Goal: Find specific page/section: Find specific page/section

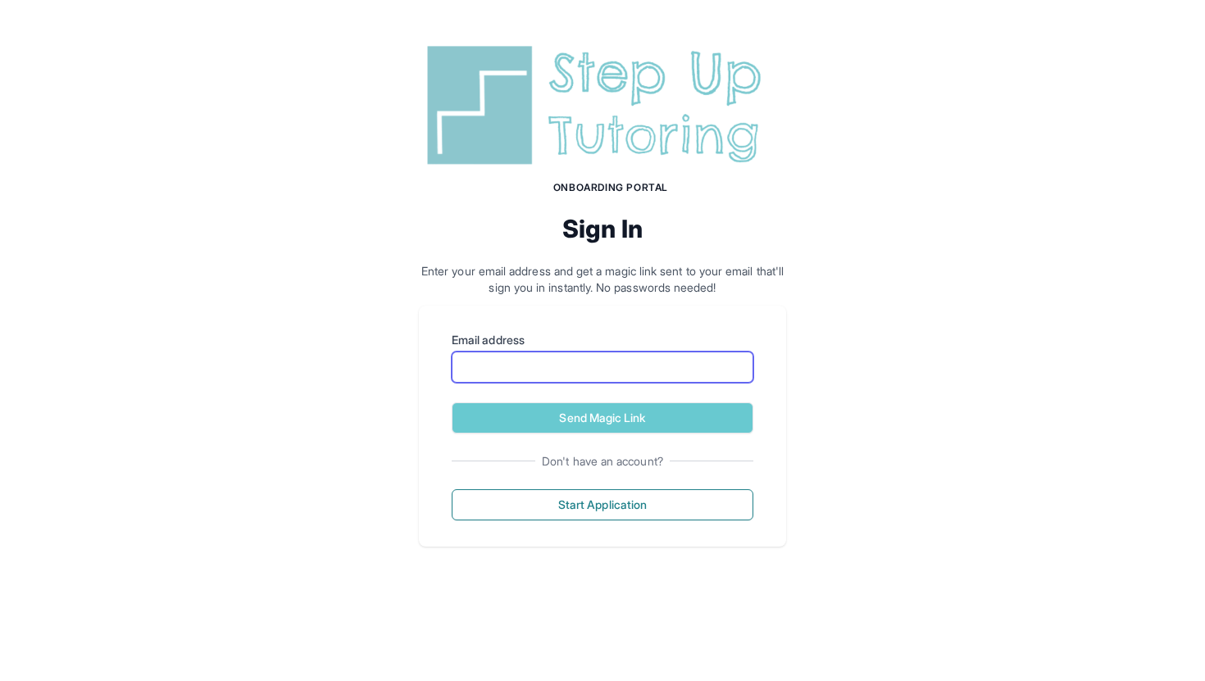
click at [627, 373] on input "Email address" at bounding box center [603, 367] width 302 height 31
click at [829, 349] on div "Onboarding Portal Sign In Enter your email address and get a magic link sent to…" at bounding box center [602, 293] width 1205 height 586
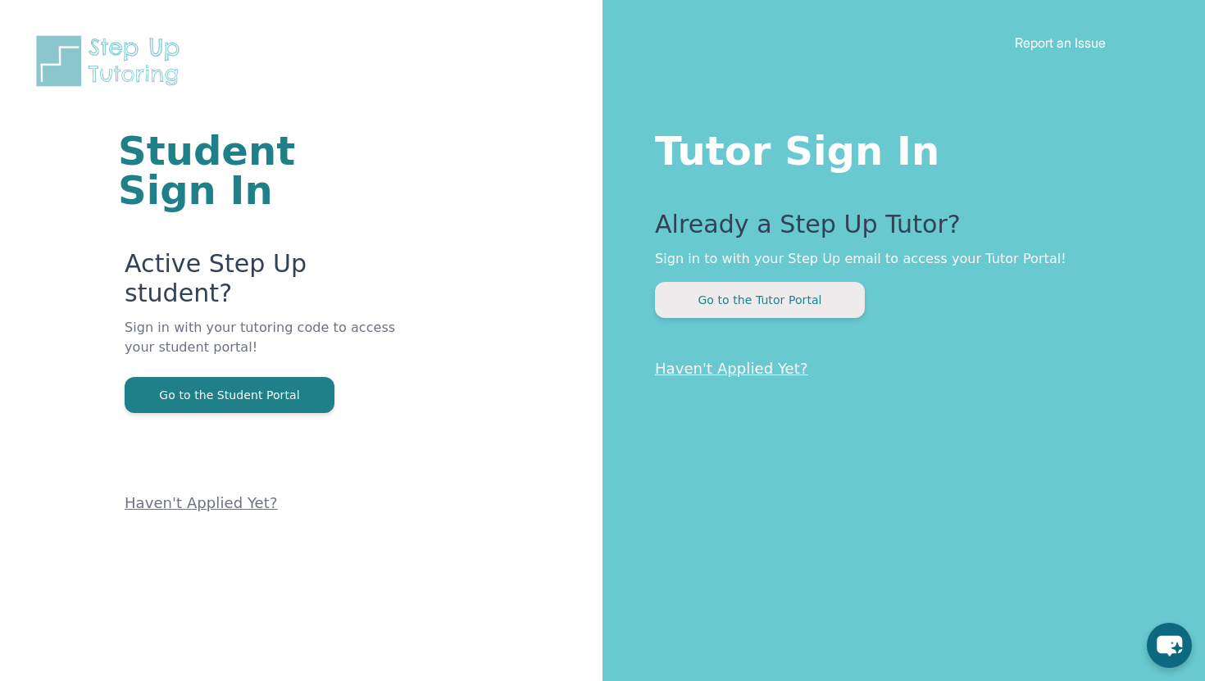
click at [764, 303] on button "Go to the Tutor Portal" at bounding box center [760, 300] width 210 height 36
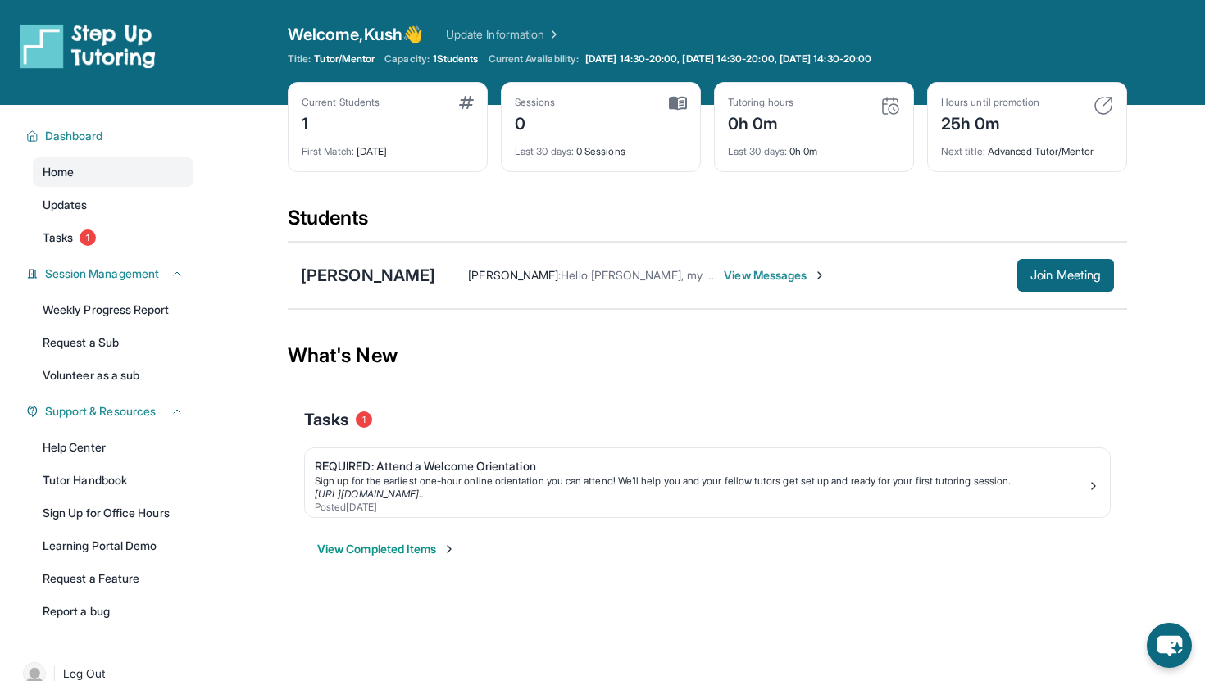
click at [735, 275] on span "View Messages" at bounding box center [775, 275] width 102 height 16
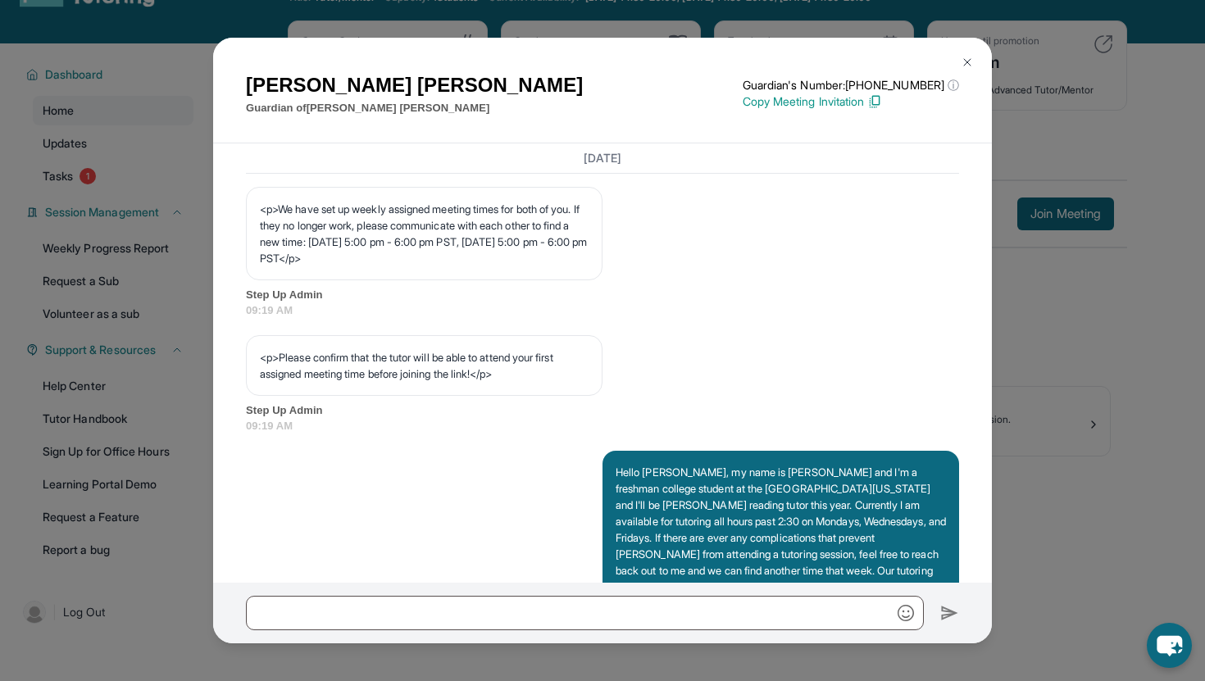
scroll to position [1062, 0]
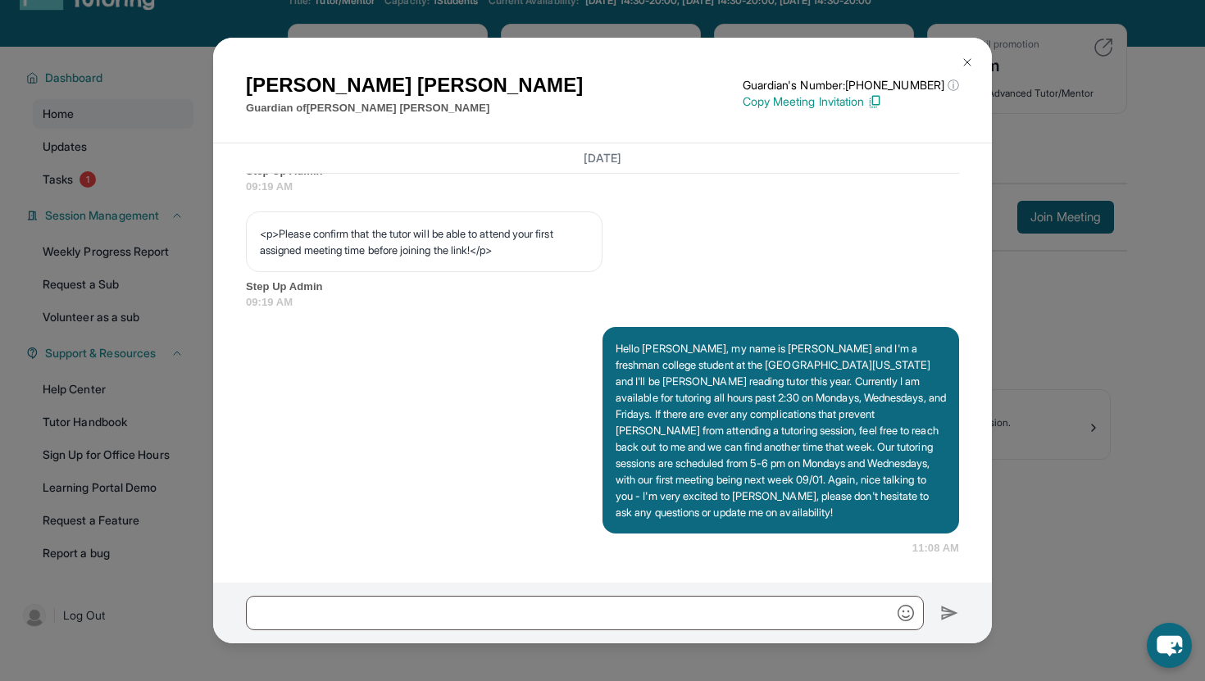
click at [975, 61] on button at bounding box center [967, 62] width 33 height 33
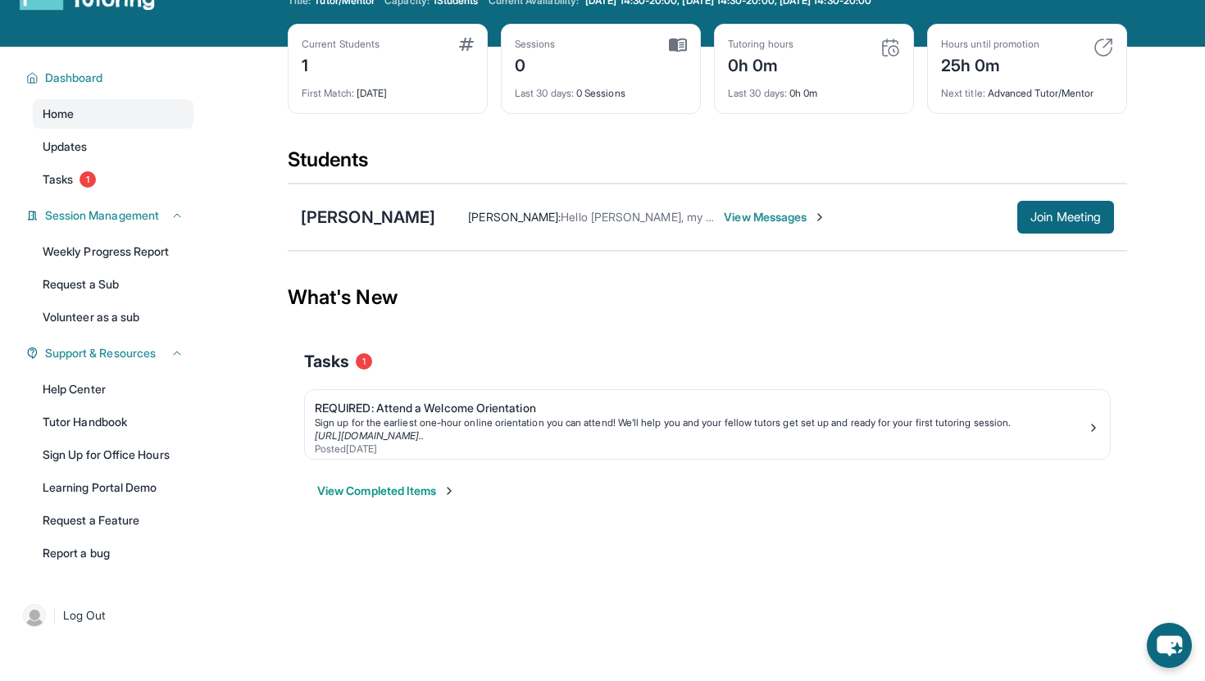
scroll to position [0, 0]
